Goal: Task Accomplishment & Management: Manage account settings

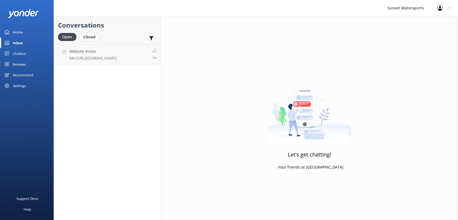
click at [91, 37] on div "Closed" at bounding box center [89, 37] width 20 height 8
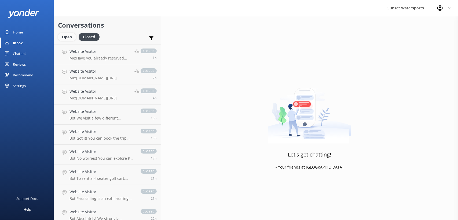
click at [62, 36] on div "Open" at bounding box center [67, 37] width 18 height 8
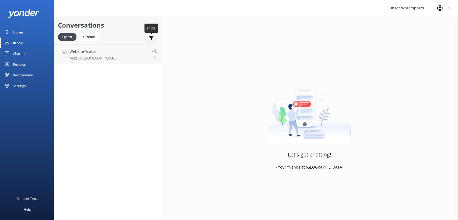
click at [150, 38] on use at bounding box center [151, 39] width 5 height 4
click at [127, 27] on h2 "Conversations" at bounding box center [107, 25] width 99 height 10
